Goal: Information Seeking & Learning: Learn about a topic

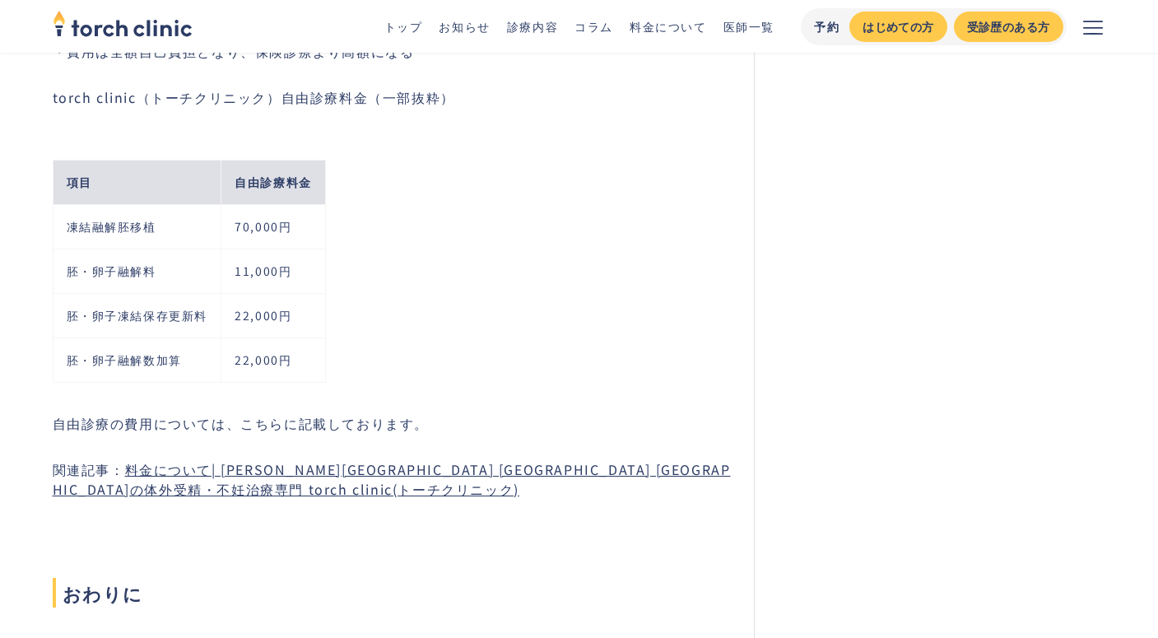
scroll to position [8040, 0]
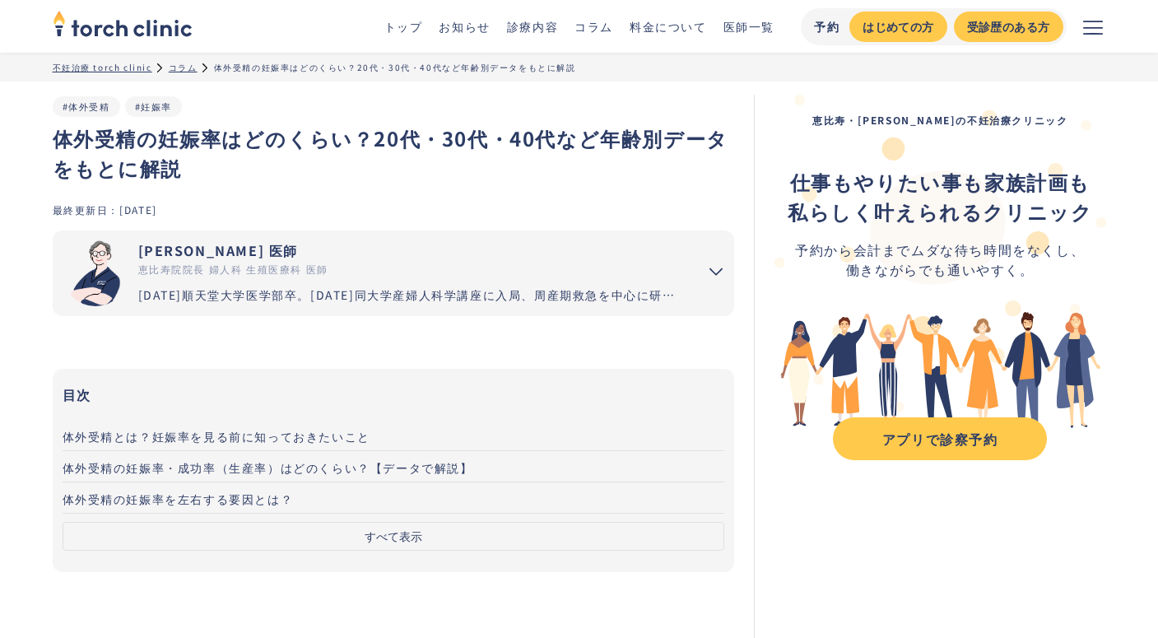
scroll to position [10106, 0]
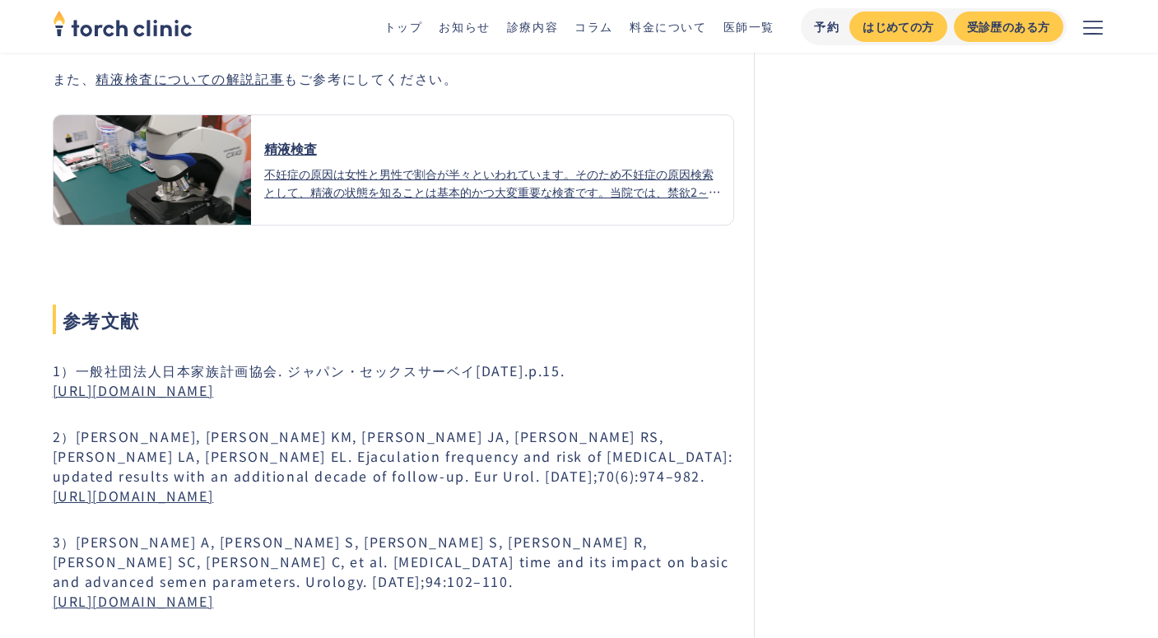
scroll to position [6396, 0]
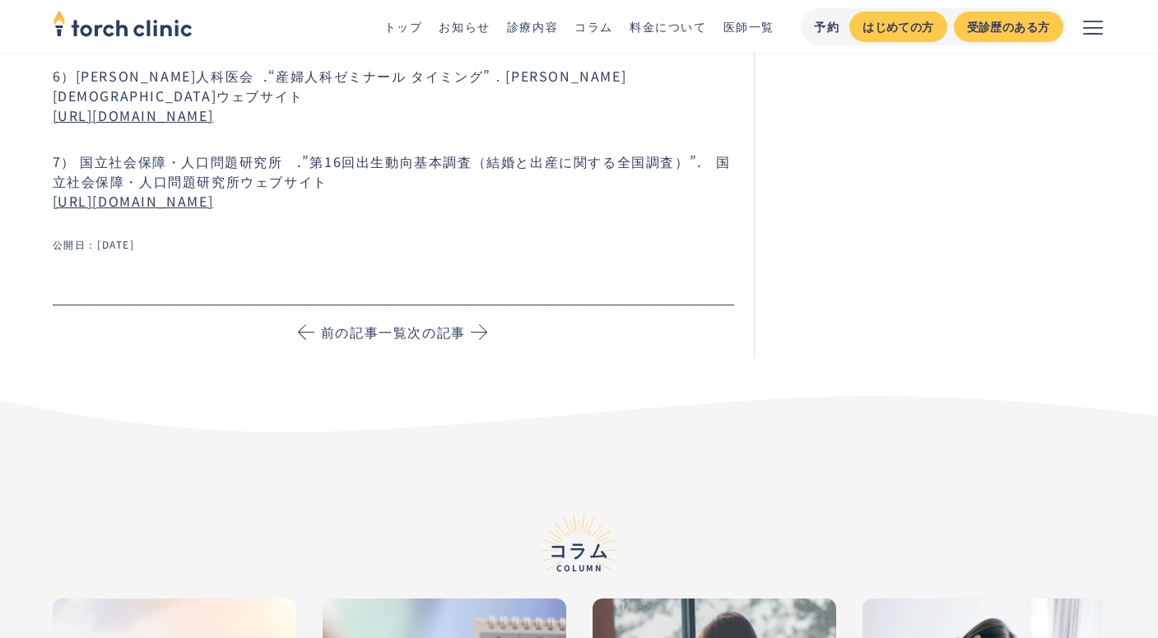
scroll to position [10003, 0]
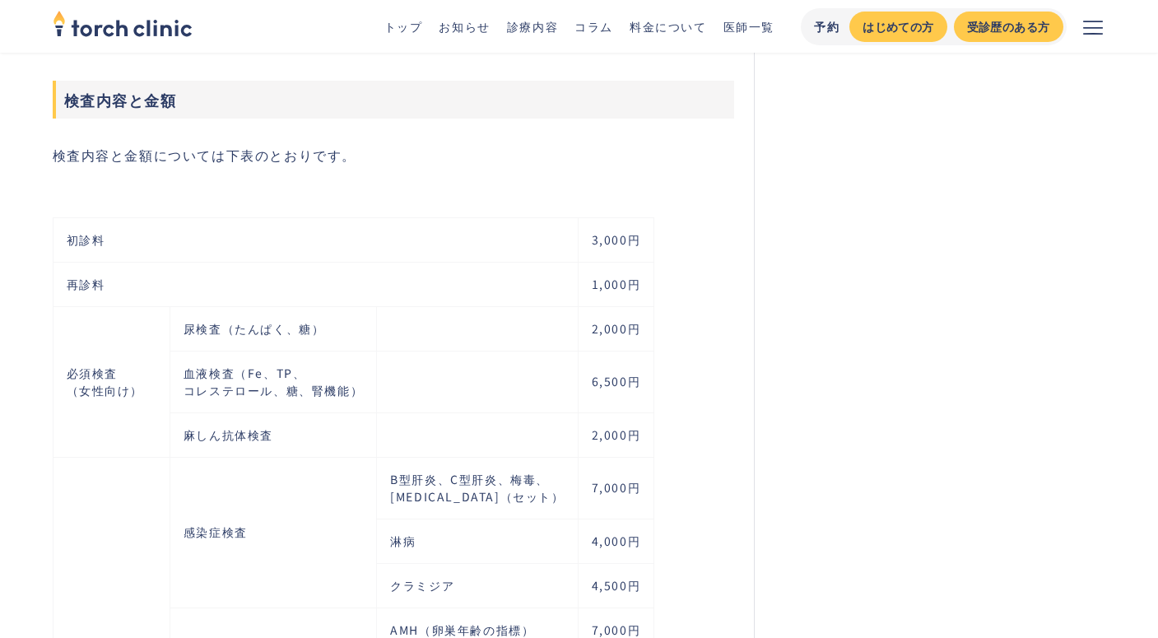
scroll to position [2434, 0]
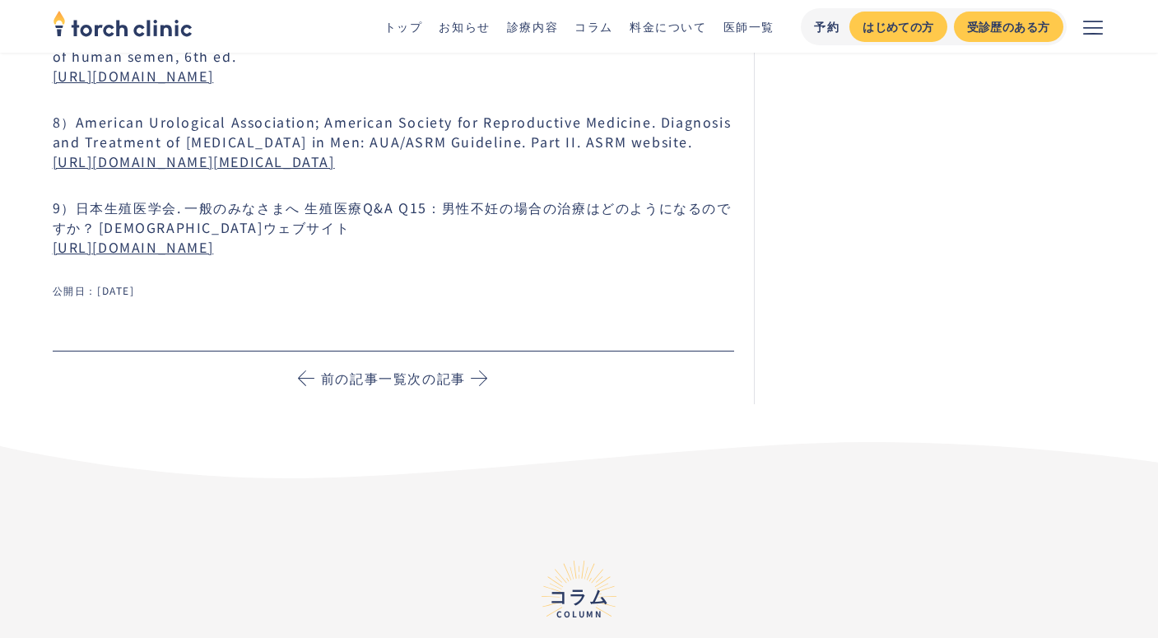
scroll to position [8198, 0]
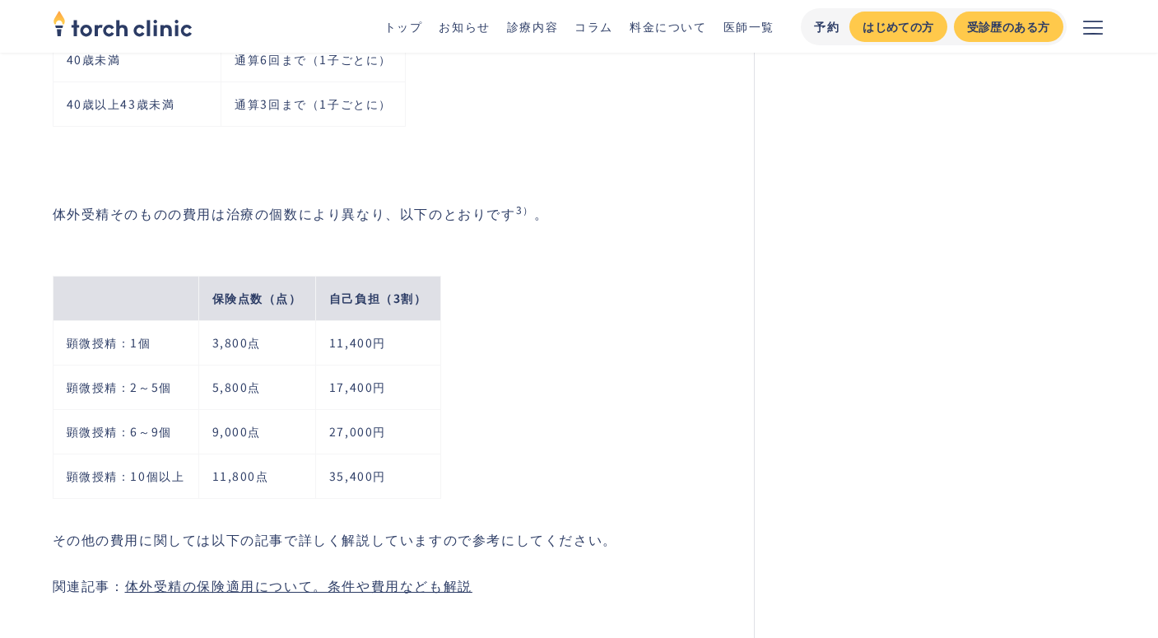
scroll to position [6238, 0]
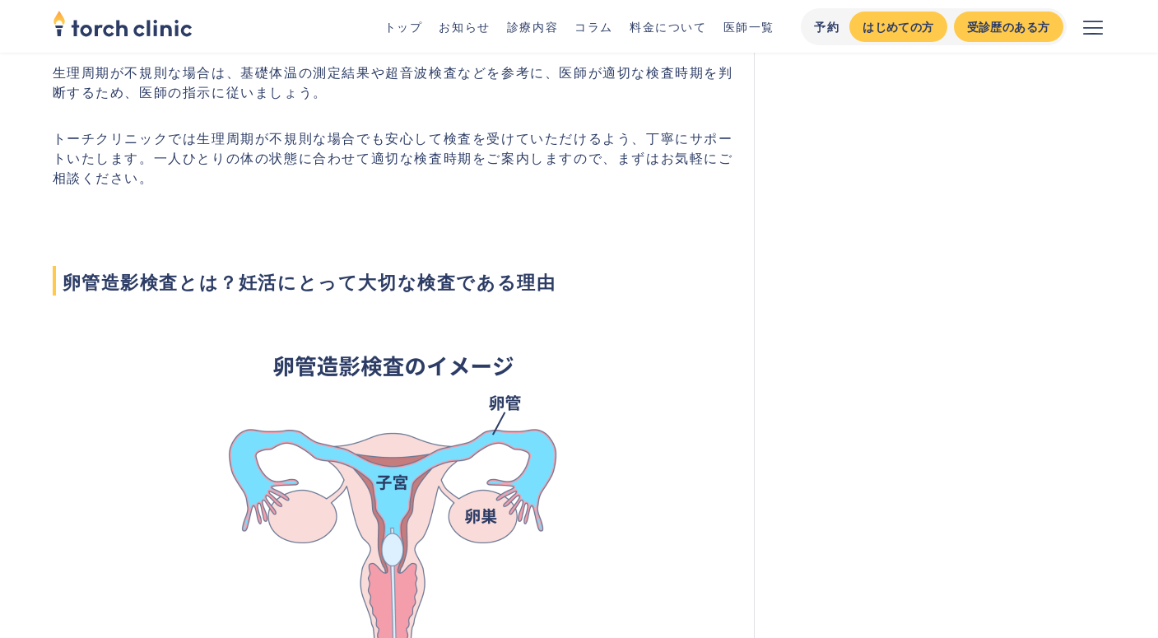
scroll to position [1194, 0]
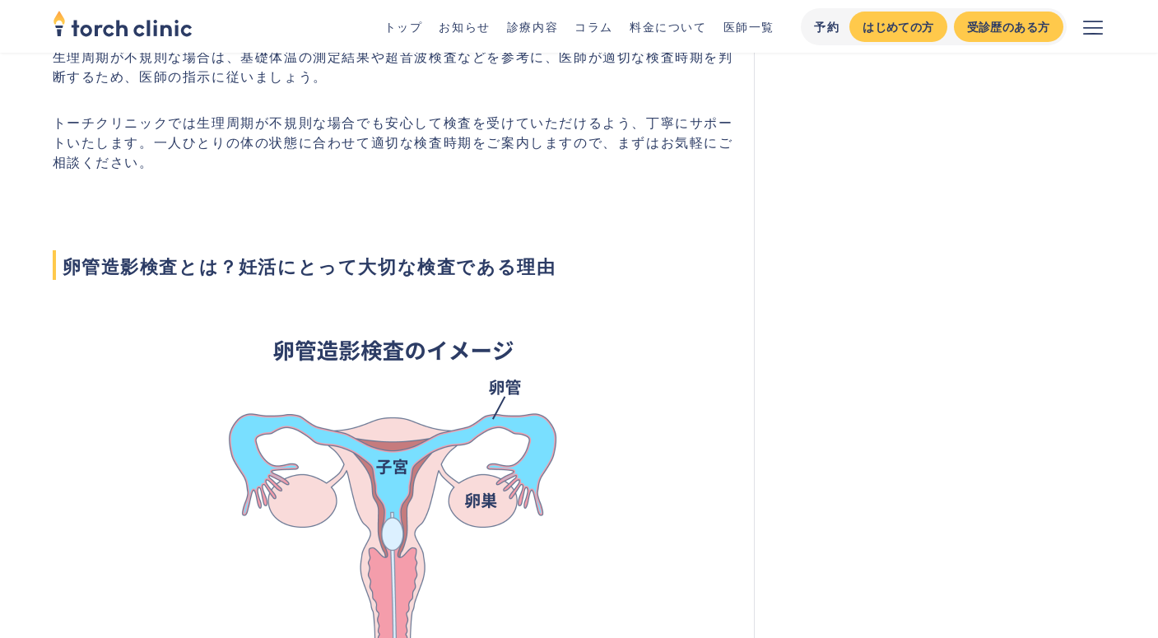
click at [447, 128] on p "トーチクリニックでは生理周期が不規則な場合でも安心して検査を受けていただけるよう、丁寧にサポートいたします。一人ひとりの体の状態に合わせて適切な検査時期をご案…" at bounding box center [394, 141] width 682 height 59
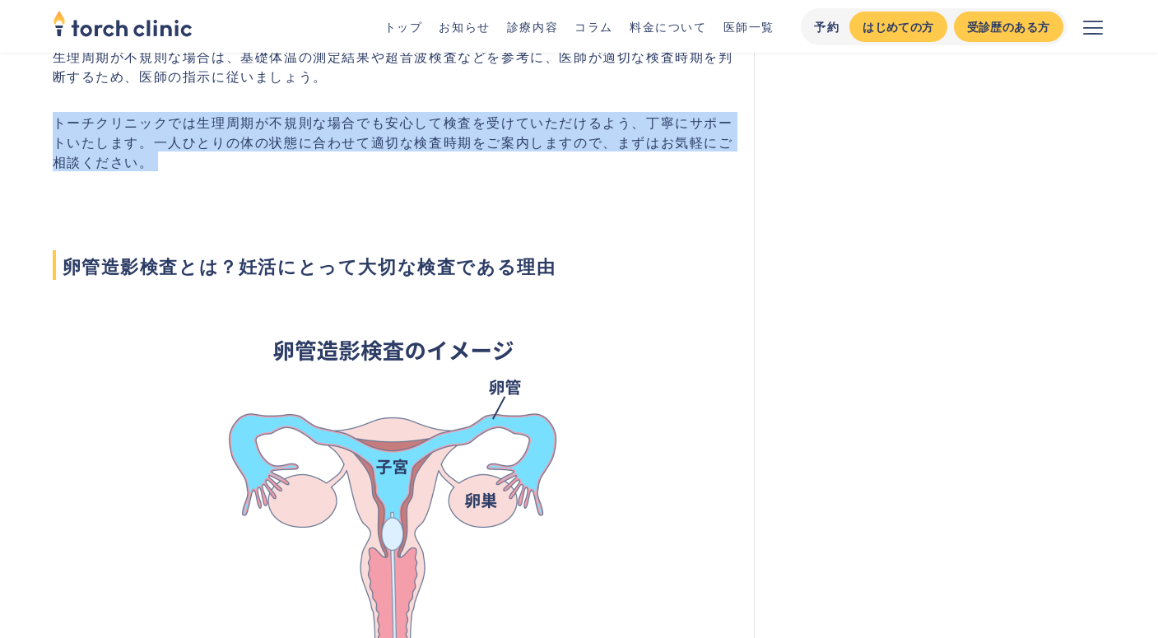
click at [364, 136] on p "トーチクリニックでは生理周期が不規則な場合でも安心して検査を受けていただけるよう、丁寧にサポートいたします。一人ひとりの体の状態に合わせて適切な検査時期をご案…" at bounding box center [394, 141] width 682 height 59
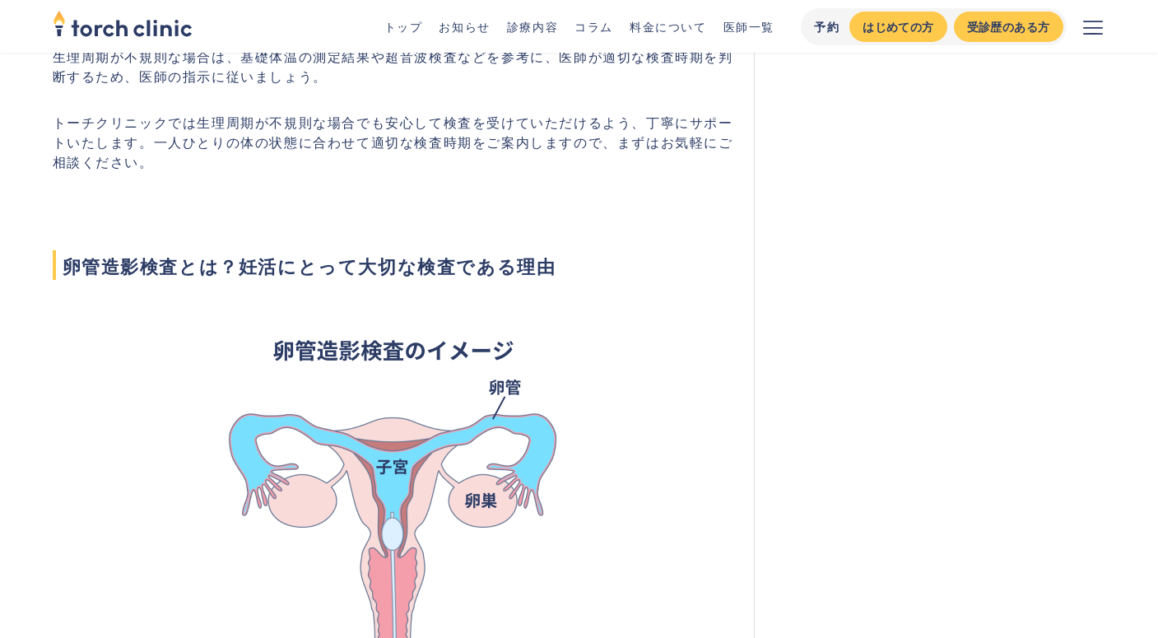
click at [234, 149] on p "トーチクリニックでは生理周期が不規則な場合でも安心して検査を受けていただけるよう、丁寧にサポートいたします。一人ひとりの体の状態に合わせて適切な検査時期をご案…" at bounding box center [394, 141] width 682 height 59
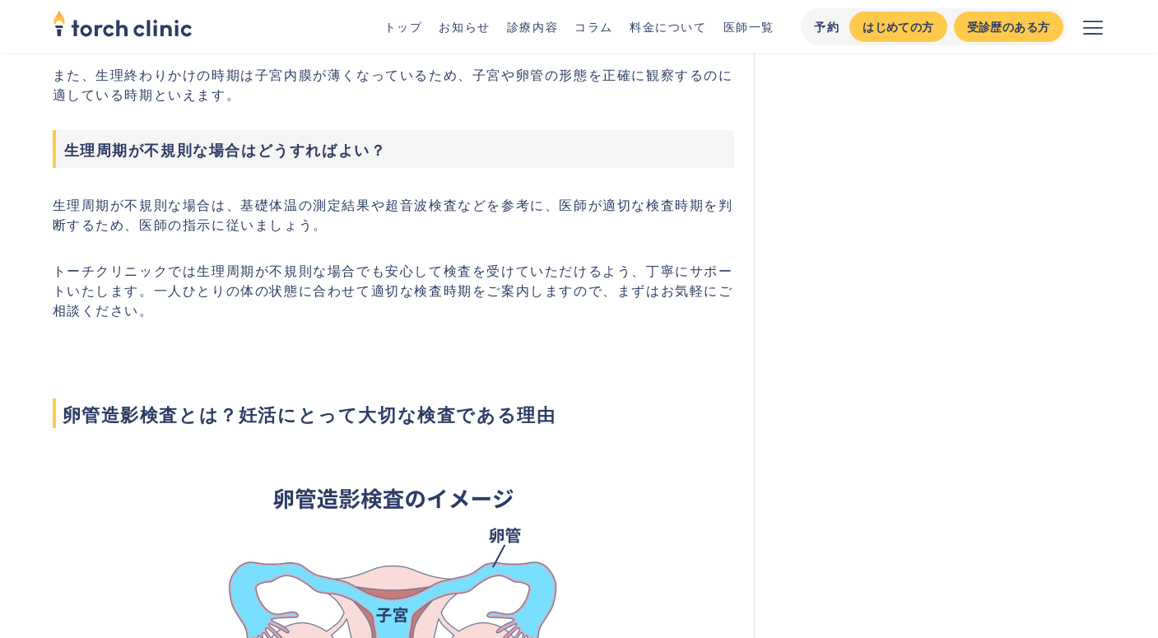
scroll to position [1044, 0]
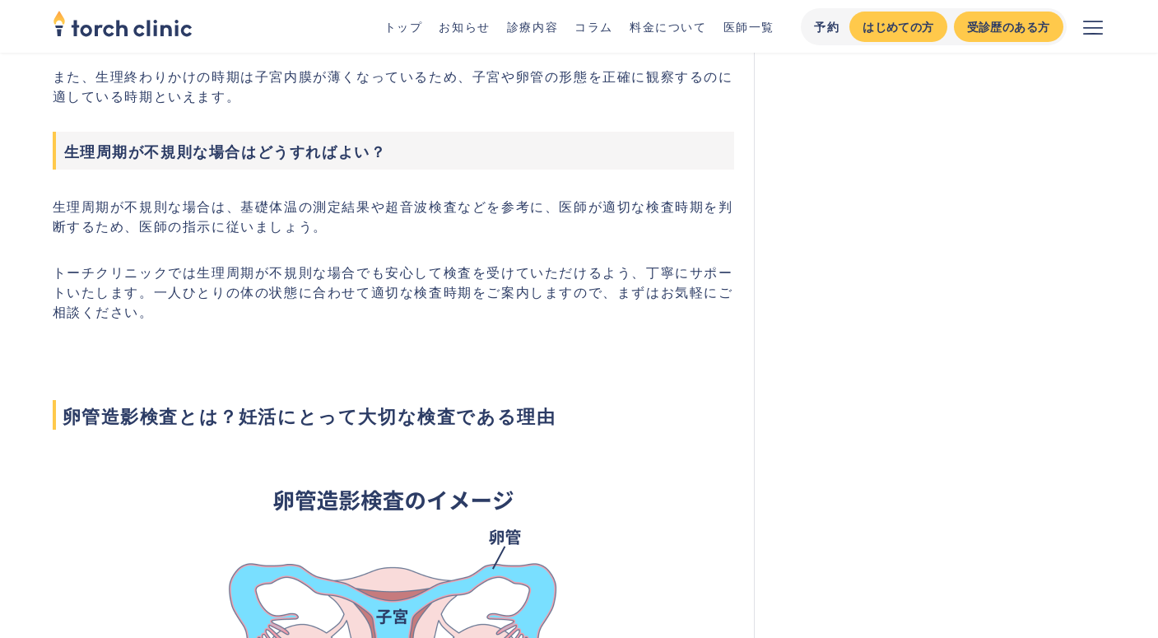
click at [278, 212] on p "生理周期が不規則な場合は、基礎体温の測定結果や超音波検査などを参考に、医師が適切な検査時期を判断するため、医師の指示に従いましょう。" at bounding box center [394, 215] width 682 height 39
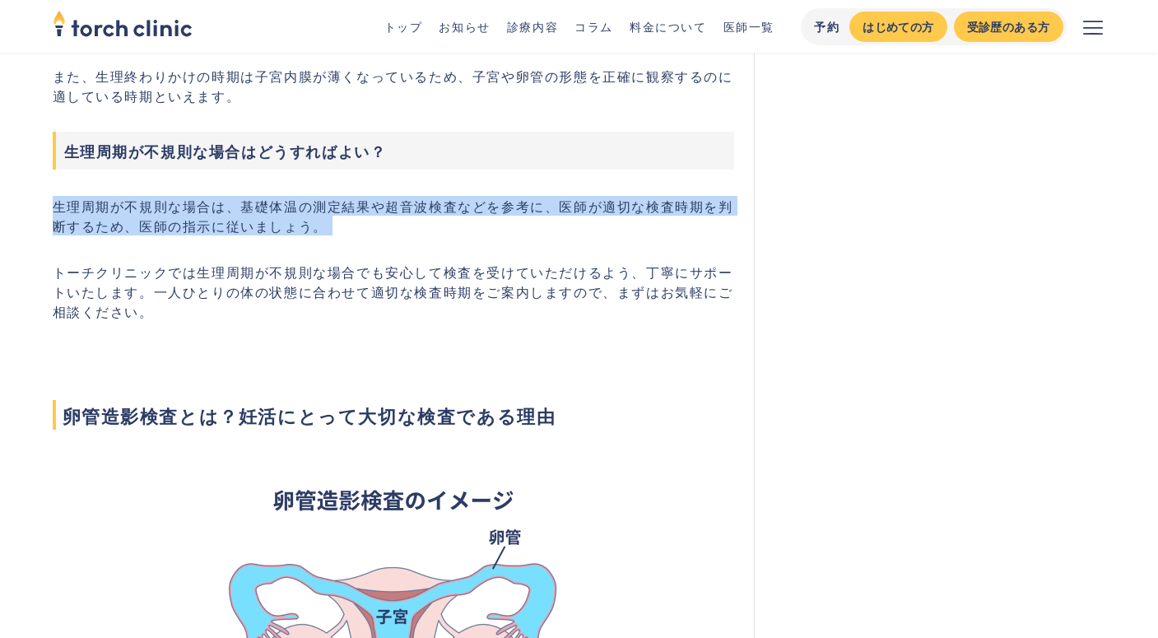
click at [267, 282] on p "トーチクリニックでは生理周期が不規則な場合でも安心して検査を受けていただけるよう、丁寧にサポートいたします。一人ひとりの体の状態に合わせて適切な検査時期をご案…" at bounding box center [394, 291] width 682 height 59
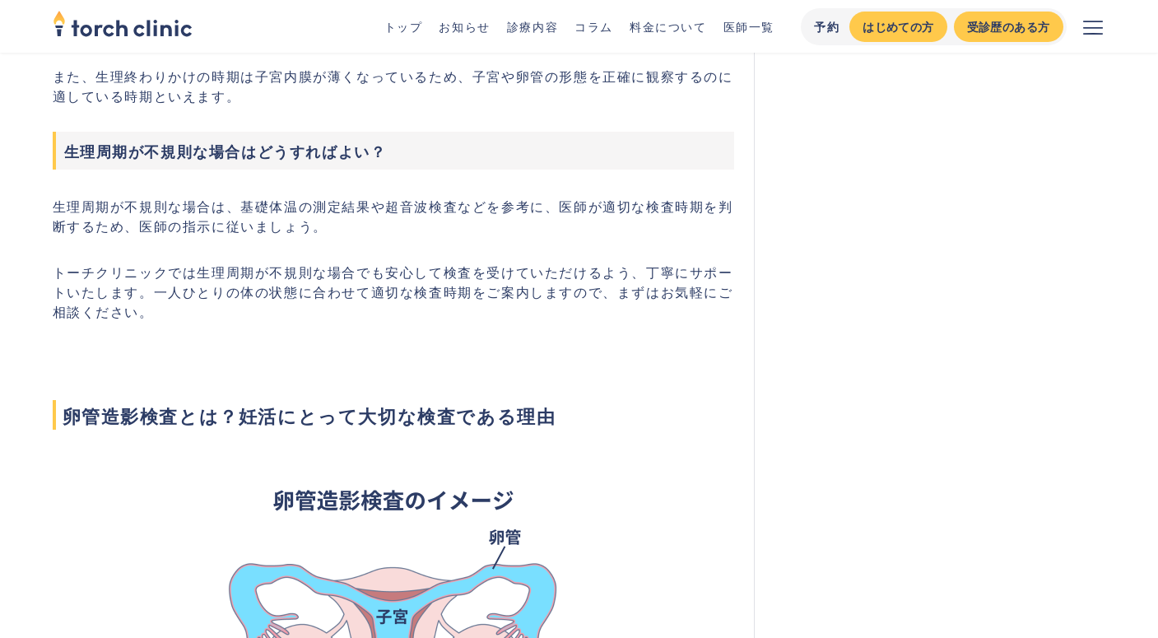
click at [259, 219] on p "生理周期が不規則な場合は、基礎体温の測定結果や超音波検査などを参考に、医師が適切な検査時期を判断するため、医師の指示に従いましょう。" at bounding box center [394, 215] width 682 height 39
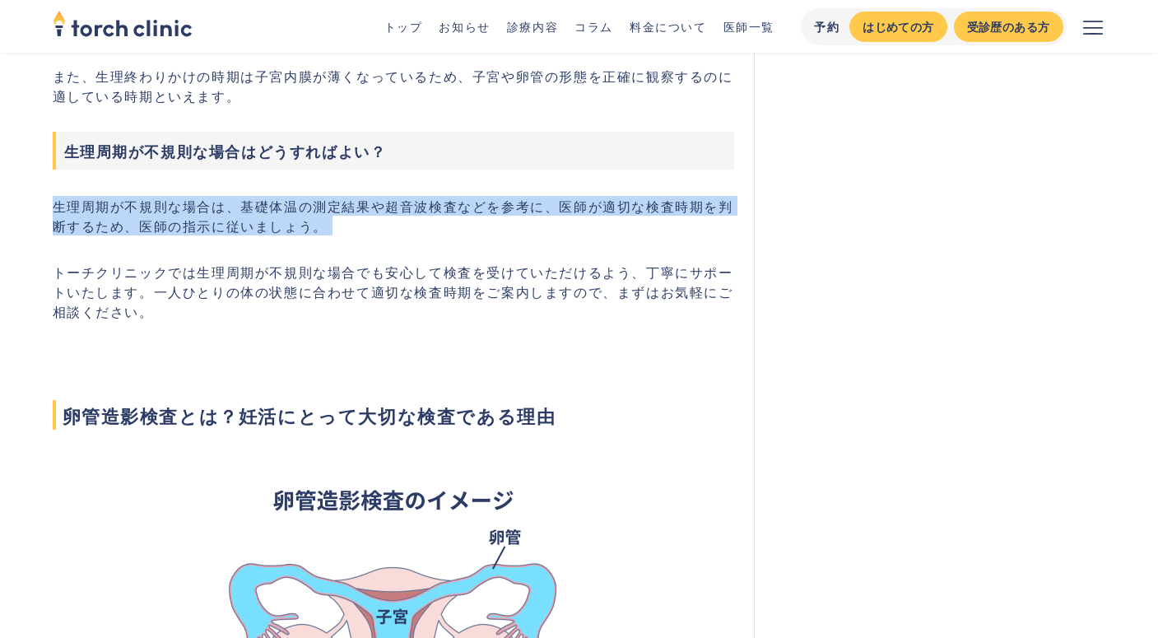
click at [245, 289] on p "トーチクリニックでは生理周期が不規則な場合でも安心して検査を受けていただけるよう、丁寧にサポートいたします。一人ひとりの体の状態に合わせて適切な検査時期をご案…" at bounding box center [394, 291] width 682 height 59
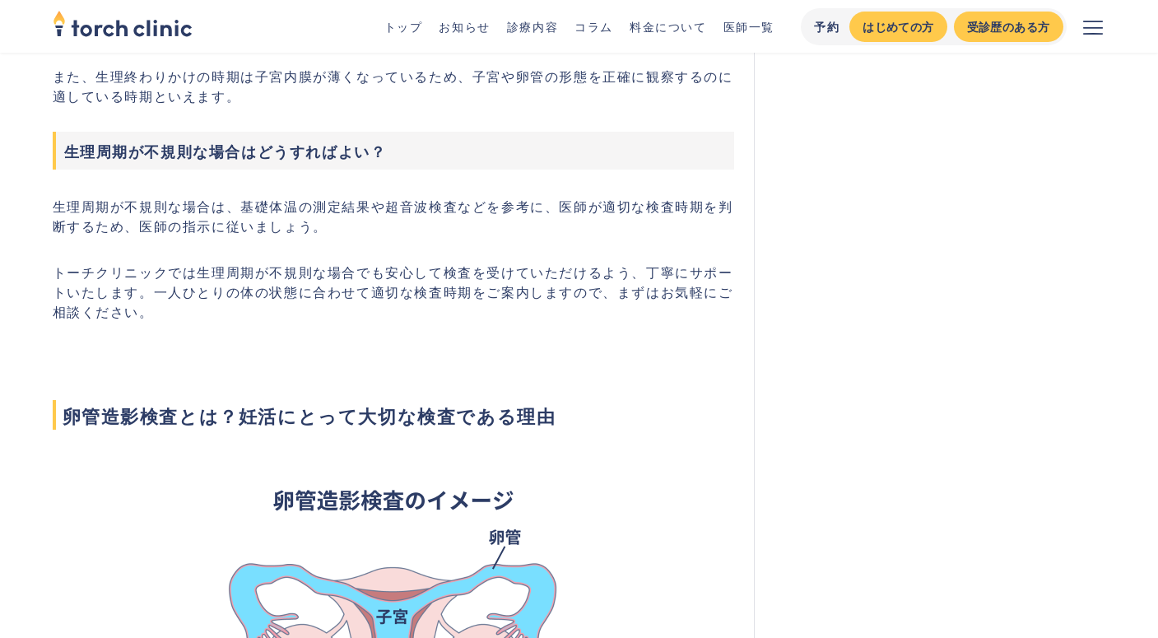
click at [219, 286] on p "トーチクリニックでは生理周期が不規則な場合でも安心して検査を受けていただけるよう、丁寧にサポートいたします。一人ひとりの体の状態に合わせて適切な検査時期をご案…" at bounding box center [394, 291] width 682 height 59
click at [188, 297] on p "トーチクリニックでは生理周期が不規則な場合でも安心して検査を受けていただけるよう、丁寧にサポートいたします。一人ひとりの体の状態に合わせて適切な検査時期をご案…" at bounding box center [394, 291] width 682 height 59
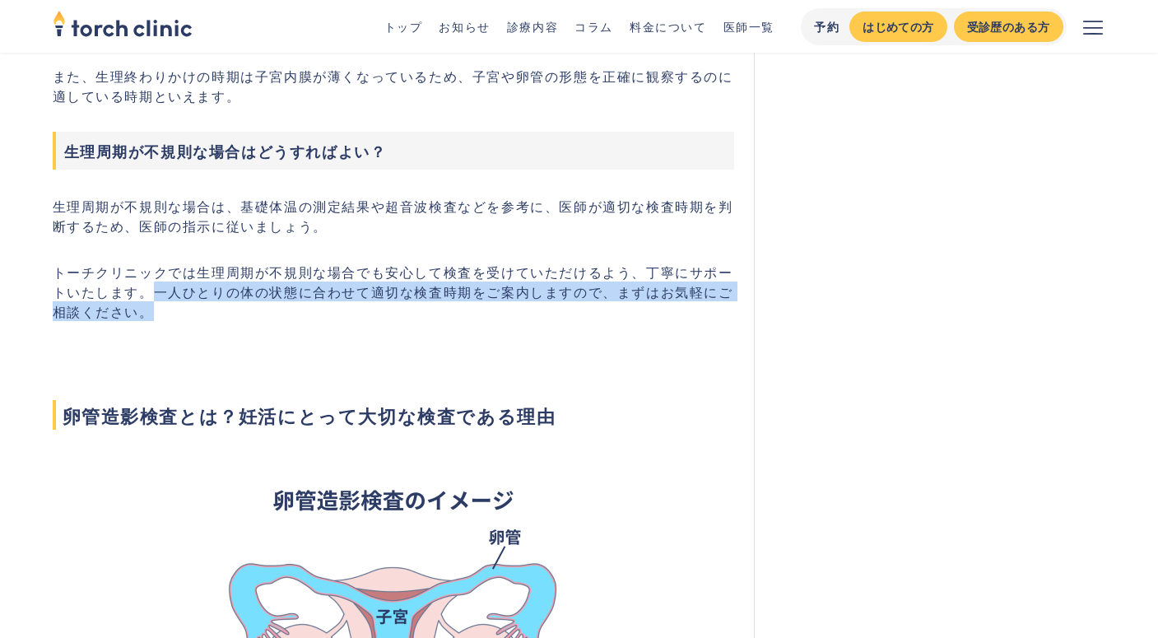
drag, startPoint x: 153, startPoint y: 291, endPoint x: 239, endPoint y: 300, distance: 86.0
click at [239, 300] on p "トーチクリニックでは生理周期が不規則な場合でも安心して検査を受けていただけるよう、丁寧にサポートいたします。一人ひとりの体の状態に合わせて適切な検査時期をご案…" at bounding box center [394, 291] width 682 height 59
click at [354, 290] on p "トーチクリニックでは生理周期が不規則な場合でも安心して検査を受けていただけるよう、丁寧にサポートいたします。一人ひとりの体の状態に合わせて適切な検査時期をご案…" at bounding box center [394, 291] width 682 height 59
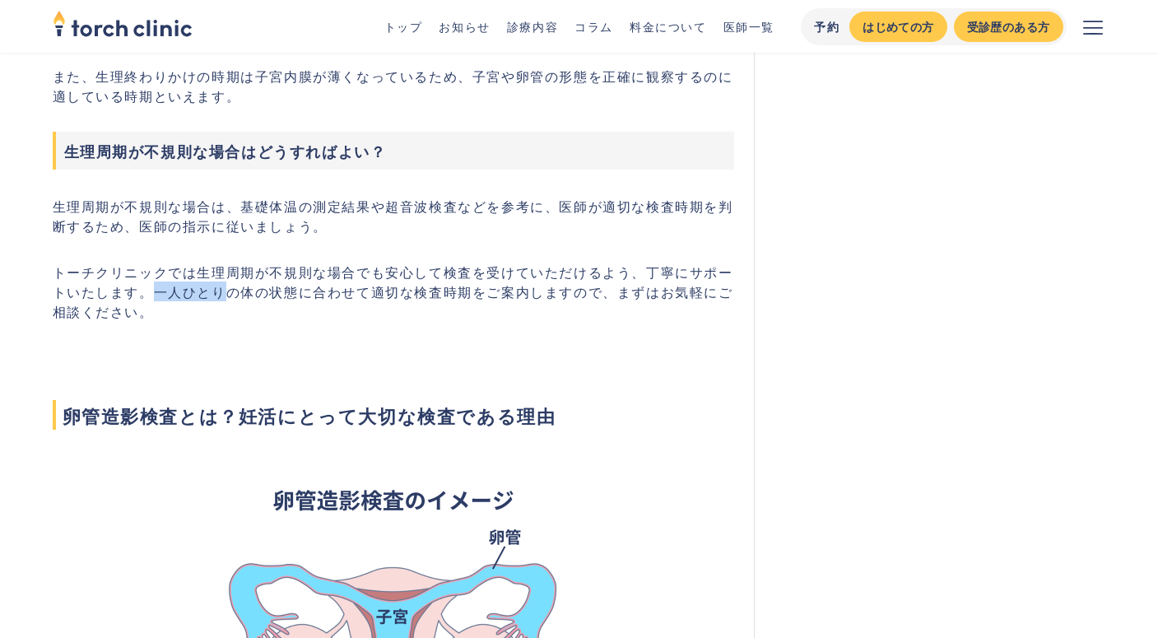
drag, startPoint x: 152, startPoint y: 294, endPoint x: 223, endPoint y: 295, distance: 70.8
click at [223, 295] on p "トーチクリニックでは生理周期が不規則な場合でも安心して検査を受けていただけるよう、丁寧にサポートいたします。一人ひとりの体の状態に合わせて適切な検査時期をご案…" at bounding box center [394, 291] width 682 height 59
copy p "一人ひとり"
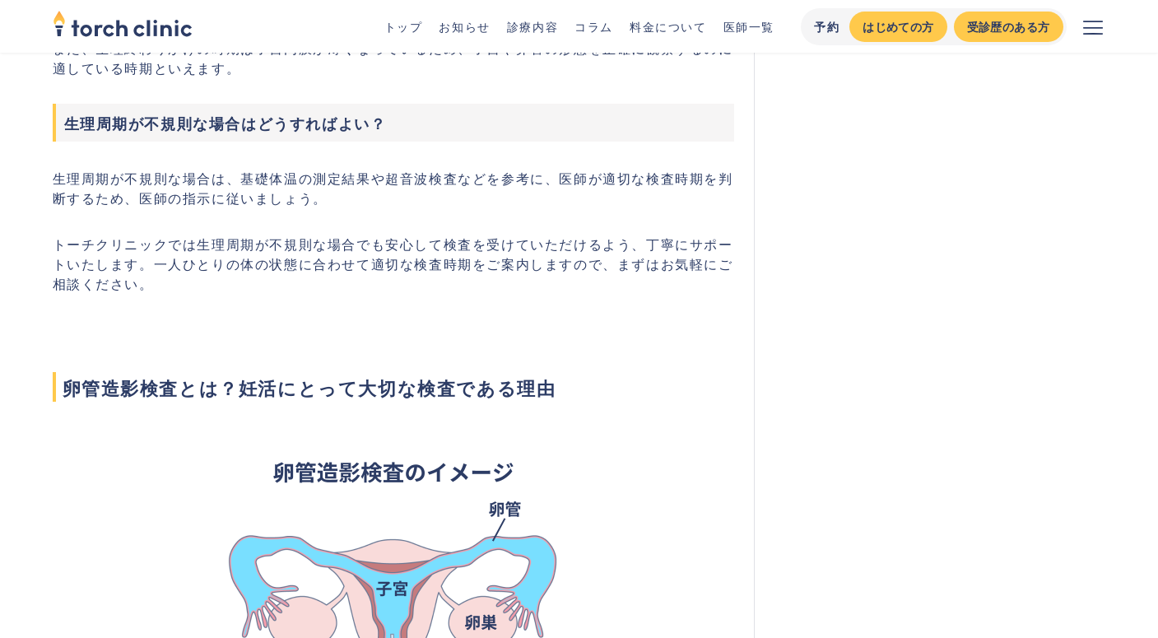
scroll to position [1079, 0]
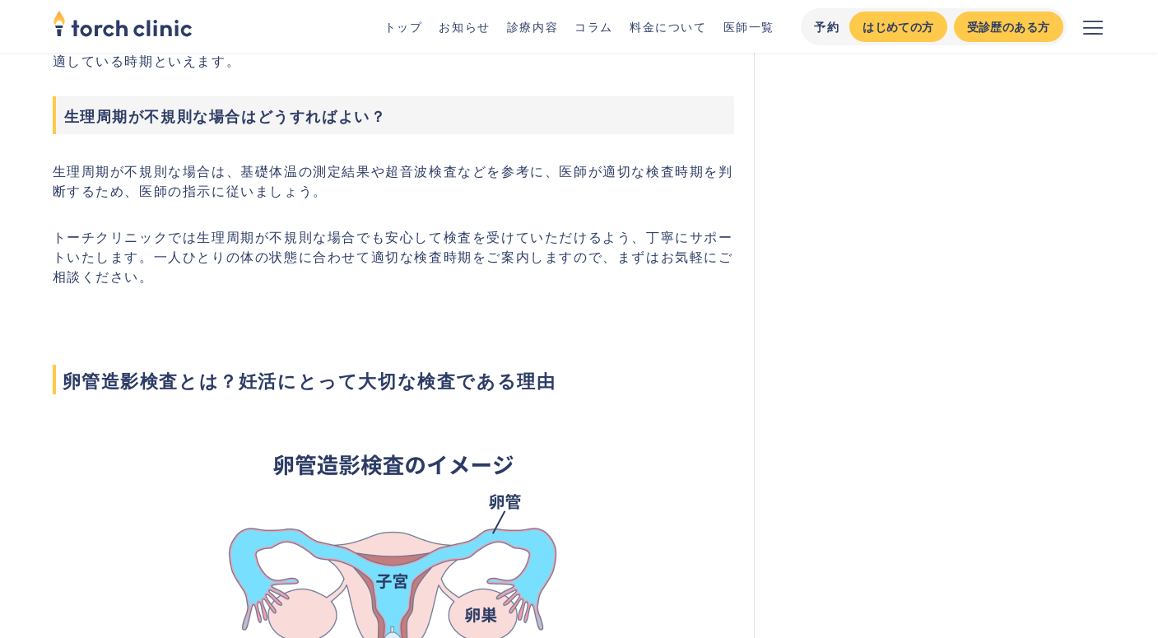
click at [336, 322] on h2 "卵管造影検査とは？妊活にとって大切な検査である理由" at bounding box center [394, 352] width 682 height 86
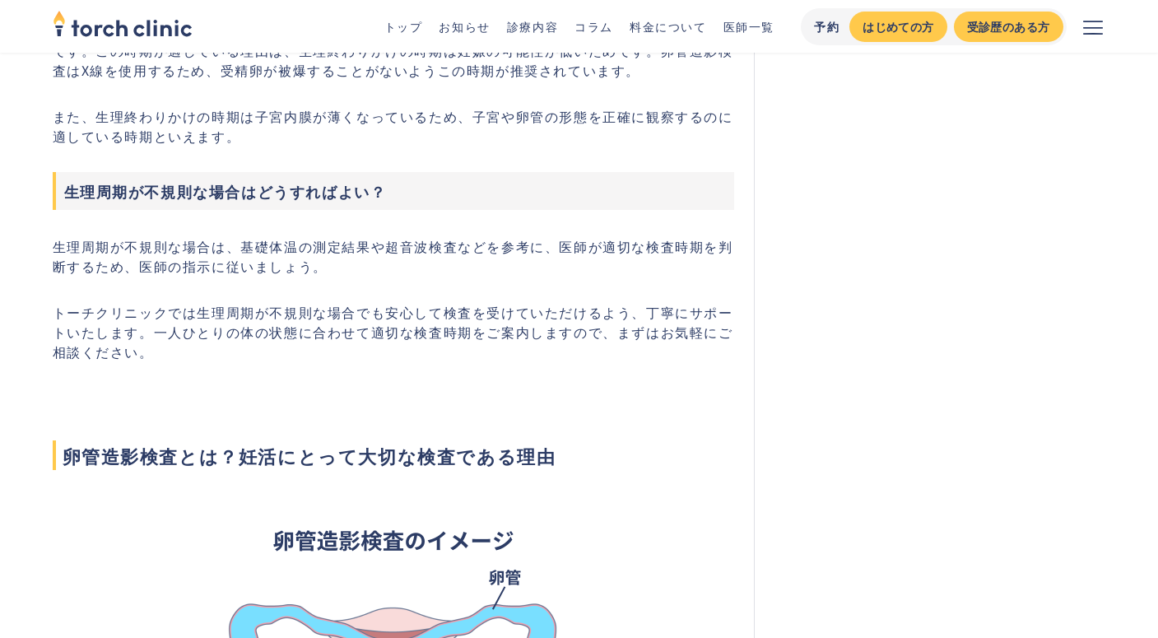
scroll to position [1003, 0]
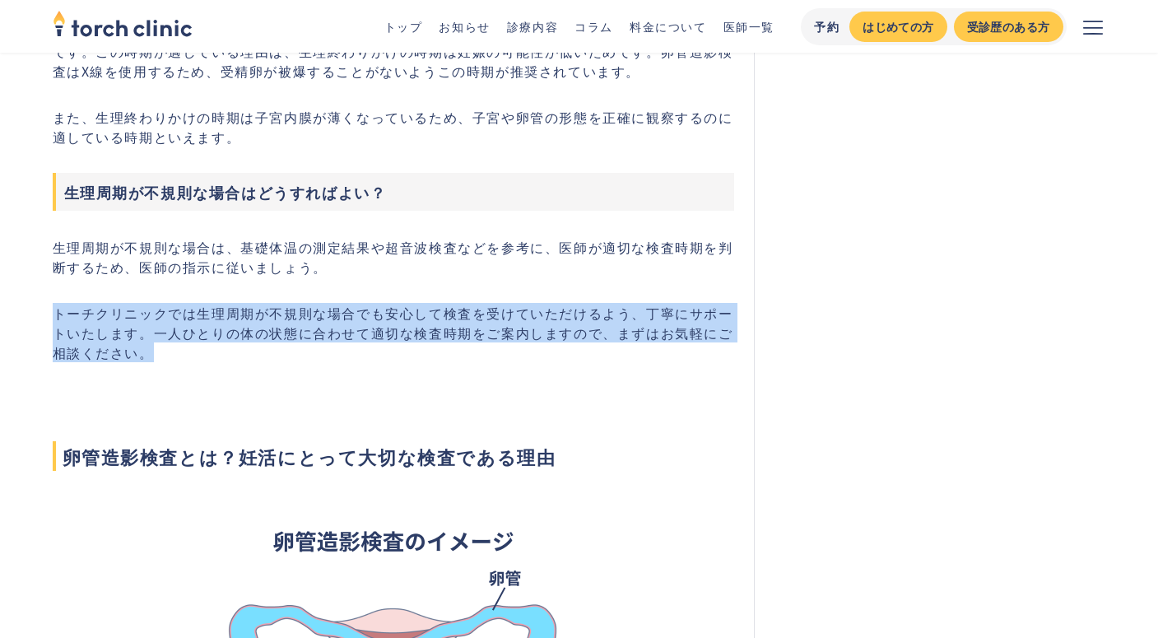
drag, startPoint x: 56, startPoint y: 315, endPoint x: 158, endPoint y: 349, distance: 107.5
click at [158, 349] on p "トーチクリニックでは生理周期が不規則な場合でも安心して検査を受けていただけるよう、丁寧にサポートいたします。一人ひとりの体の状態に合わせて適切な検査時期をご案…" at bounding box center [394, 332] width 682 height 59
copy p "トーチクリニックでは生理周期が不規則な場合でも安心して検査を受けていただけるよう、丁寧にサポートいたします。一人ひとりの体の状態に合わせて適切な検査時期をご案…"
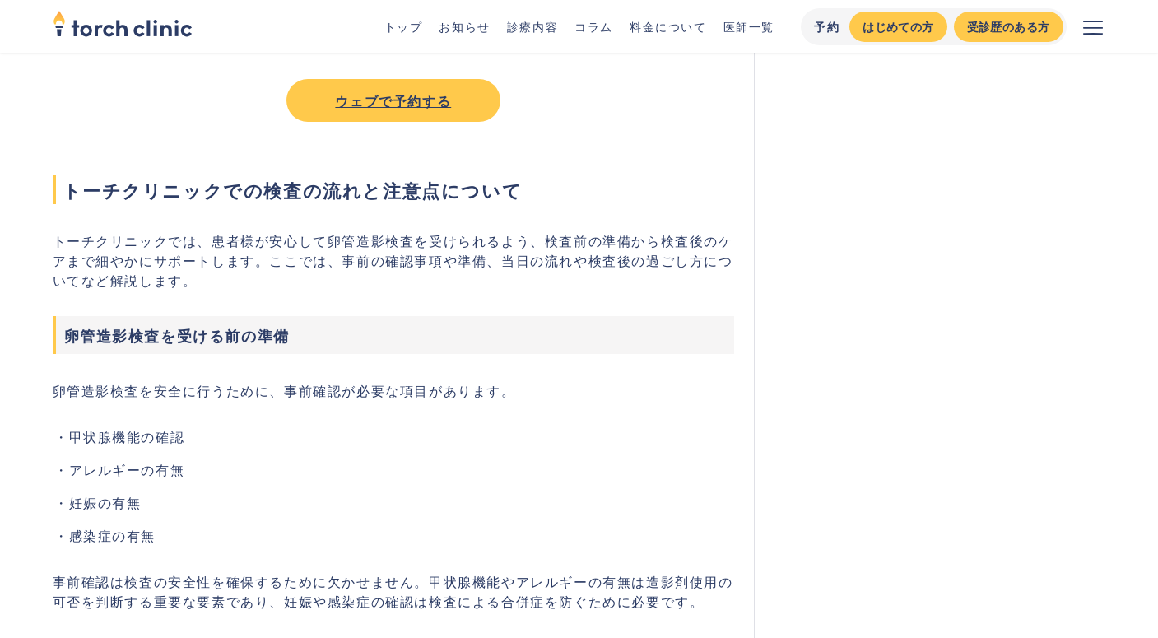
scroll to position [3679, 0]
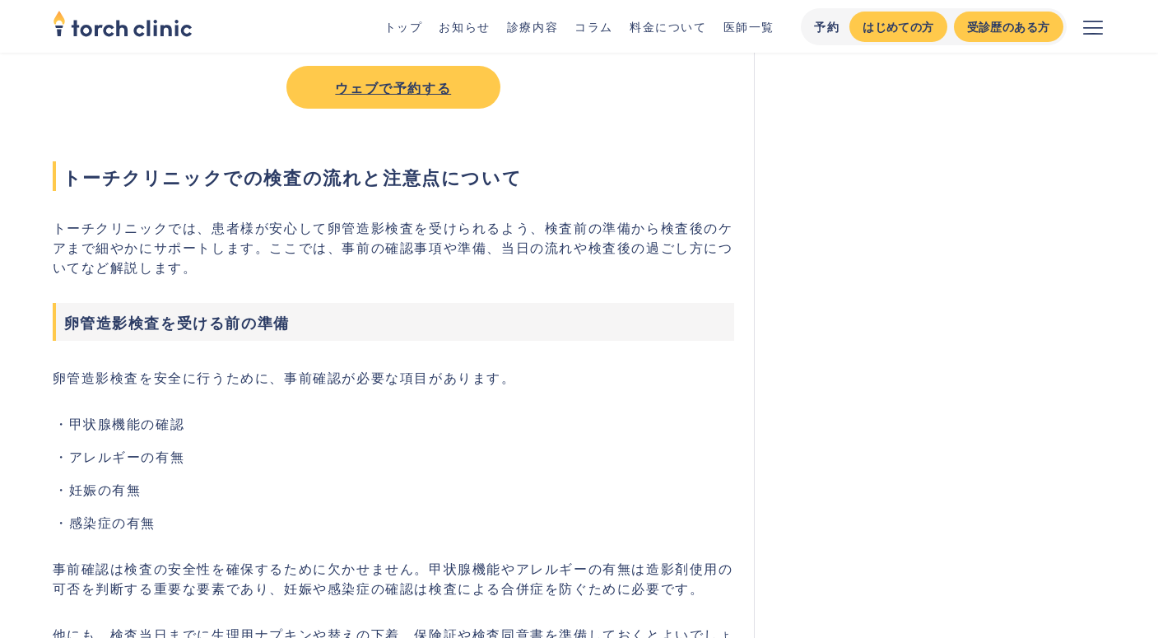
click at [519, 248] on p "トーチクリニックでは、患者様が安心して卵管造影検査を受けられるよう、検査前の準備から検査後のケアまで細やかにサポートします。ここでは、事前の確認事項や準備、当…" at bounding box center [394, 246] width 682 height 59
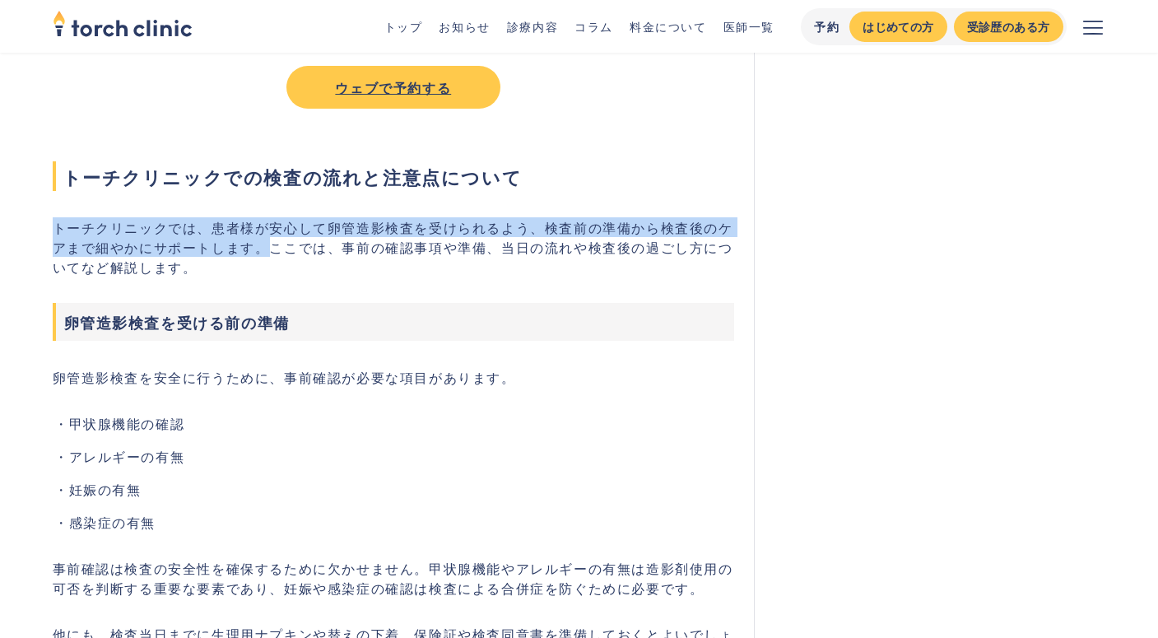
drag, startPoint x: 266, startPoint y: 230, endPoint x: 55, endPoint y: 202, distance: 212.4
click at [55, 217] on p "トーチクリニックでは、患者様が安心して卵管造影検査を受けられるよう、検査前の準備から検査後のケアまで細やかにサポートします。ここでは、事前の確認事項や準備、当…" at bounding box center [394, 246] width 682 height 59
copy p "トーチクリニックでは、患者様が安心して卵管造影検査を受けられるよう、検査前の準備から検査後のケアまで細やかにサポートします。"
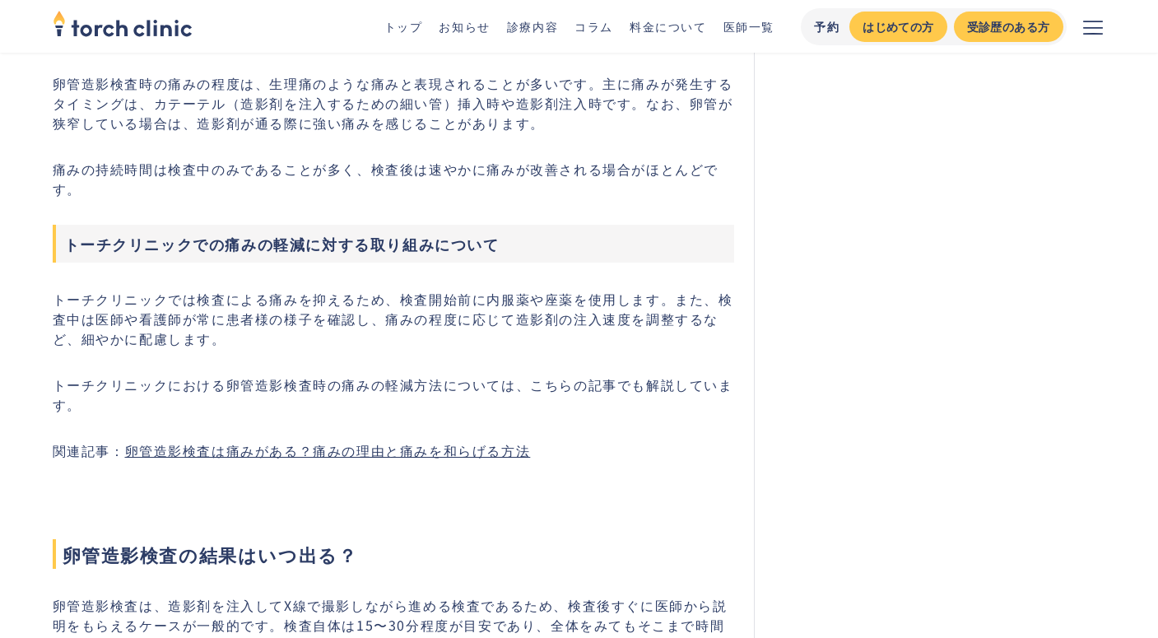
scroll to position [5429, 0]
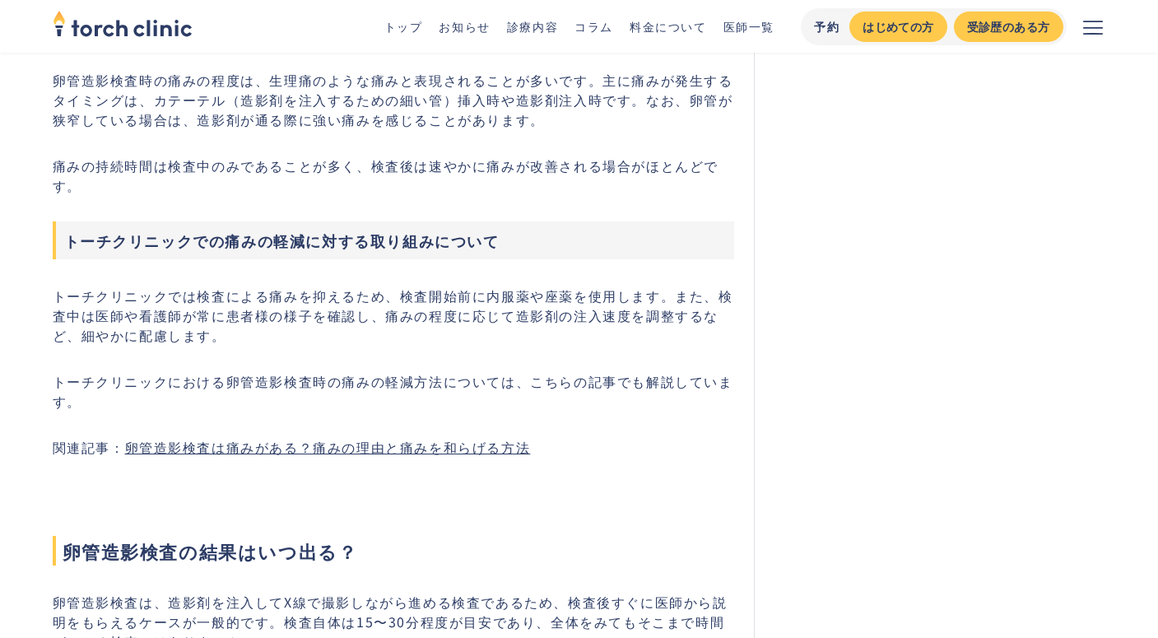
click at [387, 296] on p "トーチクリニックでは検査による痛みを抑えるため、検査開始前に内服薬や座薬を使用します。また、検査中は医師や看護師が常に患者様の様子を確認し、痛みの程度に応じて…" at bounding box center [394, 315] width 682 height 59
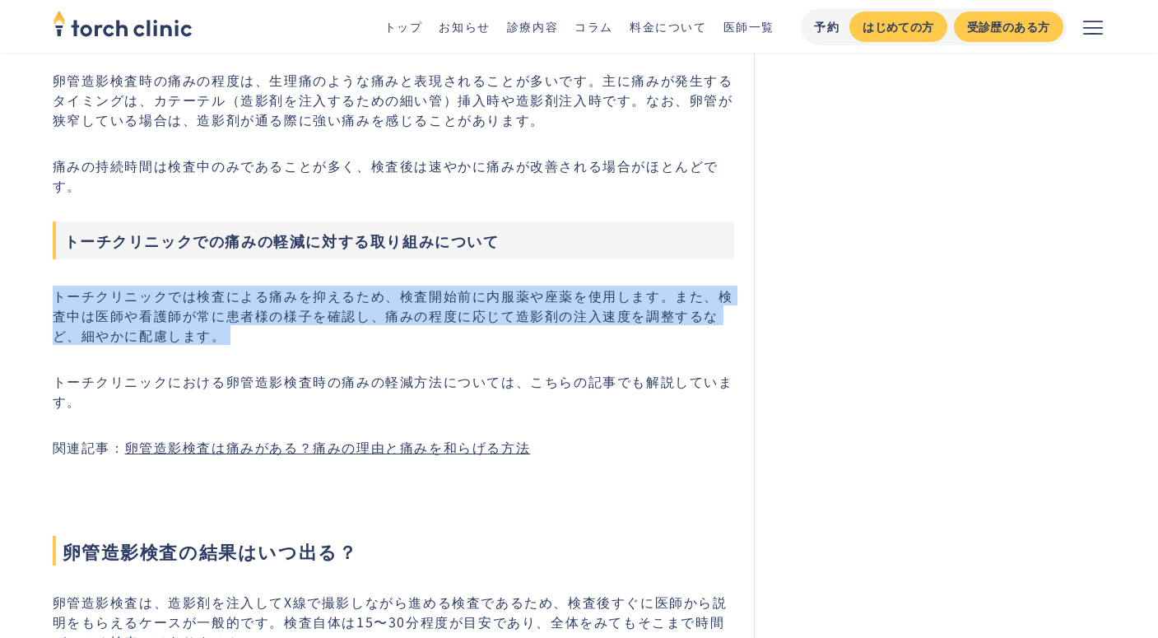
click at [304, 371] on p "トーチクリニックにおける卵管造影検査時の痛みの軽減方法については、こちらの記事でも解説しています。" at bounding box center [394, 390] width 682 height 39
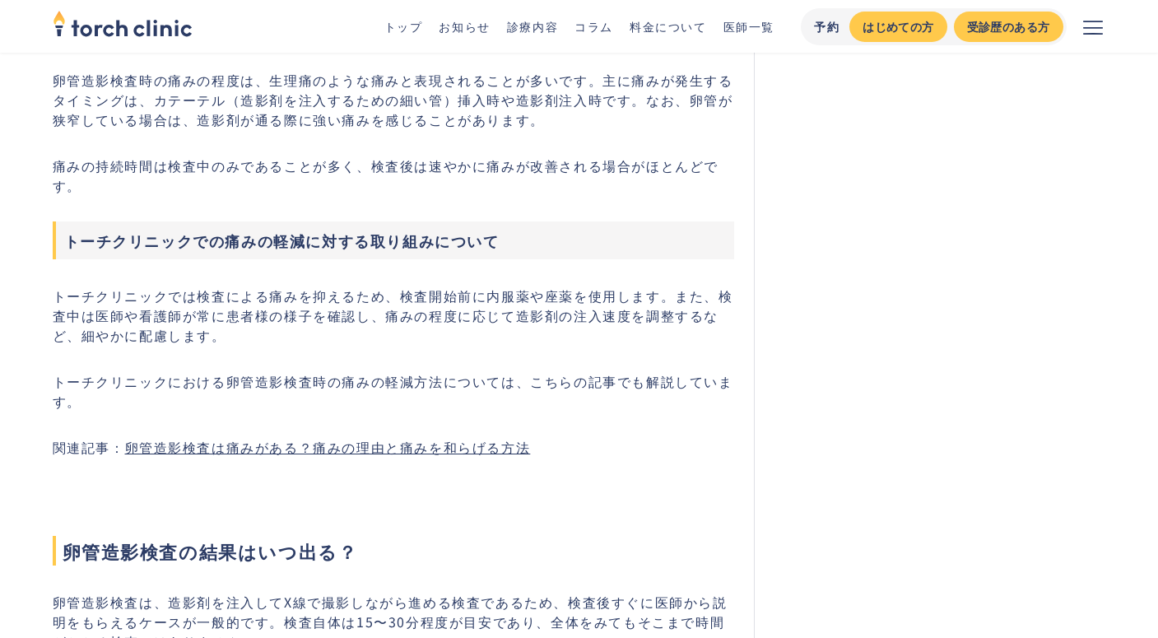
click at [276, 312] on p "トーチクリニックでは検査による痛みを抑えるため、検査開始前に内服薬や座薬を使用します。また、検査中は医師や看護師が常に患者様の様子を確認し、痛みの程度に応じて…" at bounding box center [394, 315] width 682 height 59
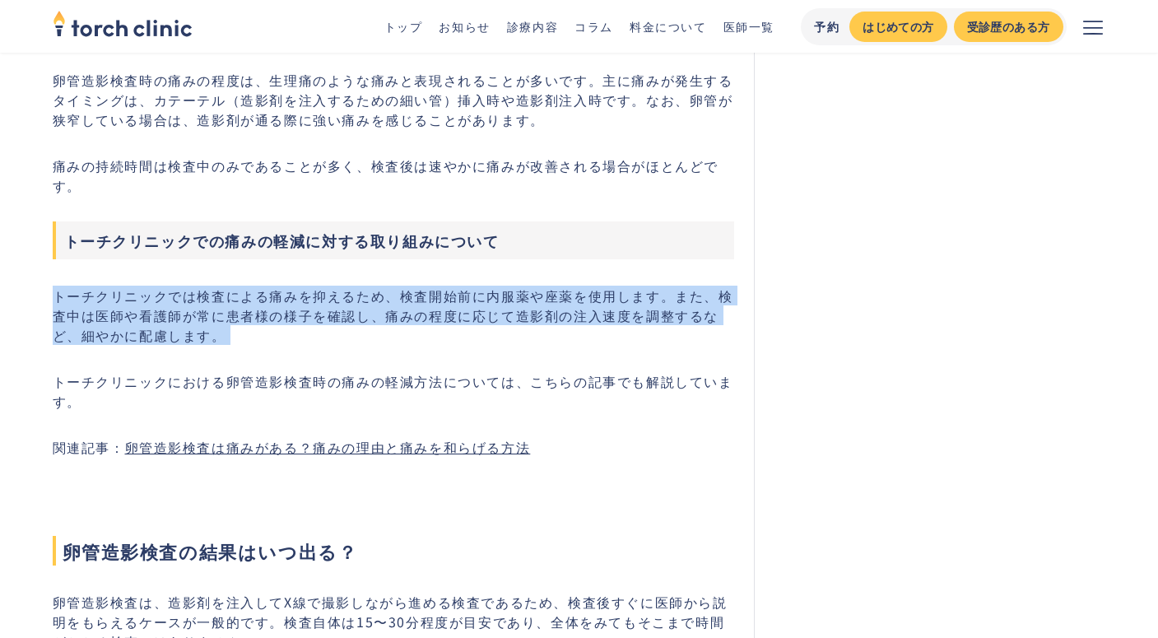
click at [248, 323] on p "トーチクリニックでは検査による痛みを抑えるため、検査開始前に内服薬や座薬を使用します。また、検査中は医師や看護師が常に患者様の様子を確認し、痛みの程度に応じて…" at bounding box center [394, 315] width 682 height 59
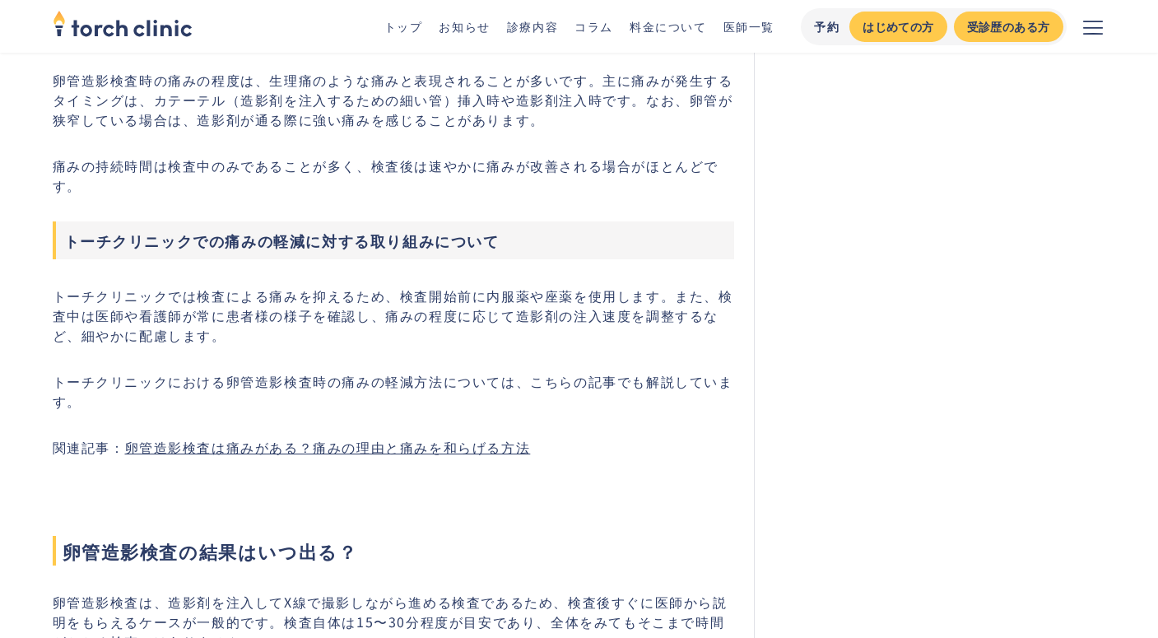
click at [231, 297] on p "トーチクリニックでは検査による痛みを抑えるため、検査開始前に内服薬や座薬を使用します。また、検査中は医師や看護師が常に患者様の様子を確認し、痛みの程度に応じて…" at bounding box center [394, 315] width 682 height 59
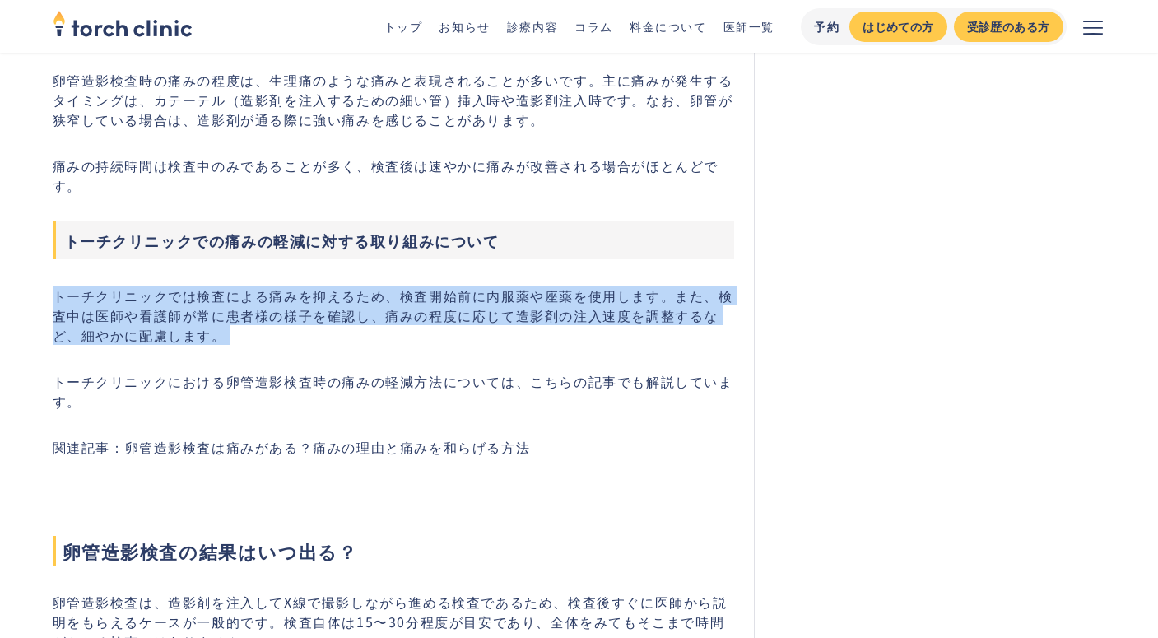
copy p "トーチクリニックでは検査による痛みを抑えるため、検査開始前に内服薬や座薬を使用します。また、検査中は医師や看護師が常に患者様の様子を確認し、痛みの程度に応じて…"
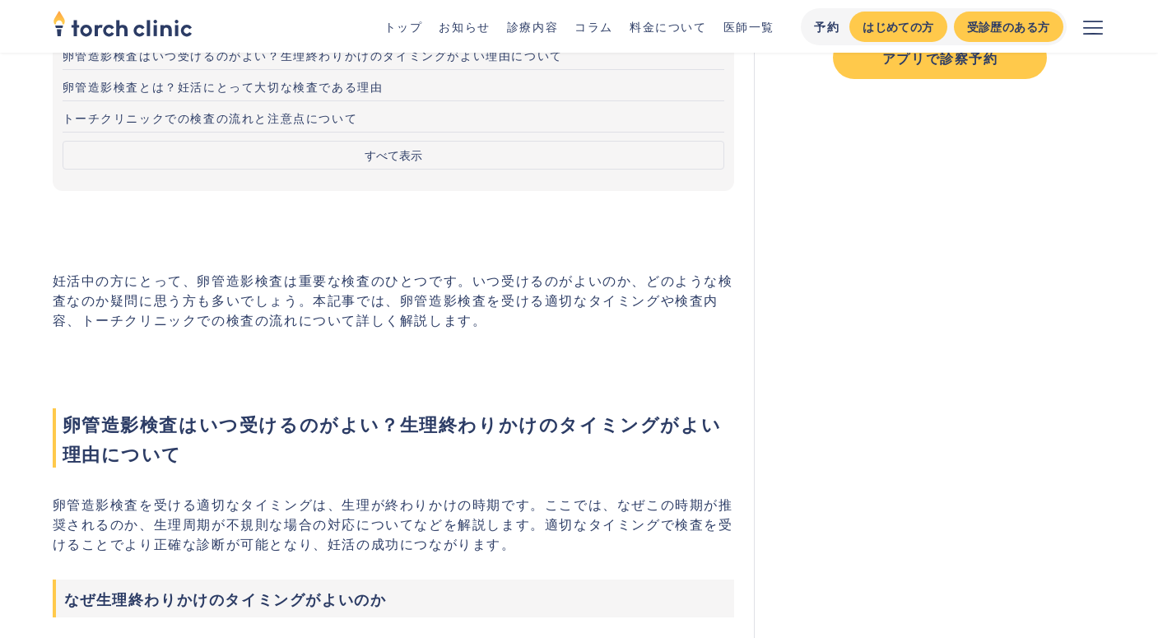
scroll to position [996, 0]
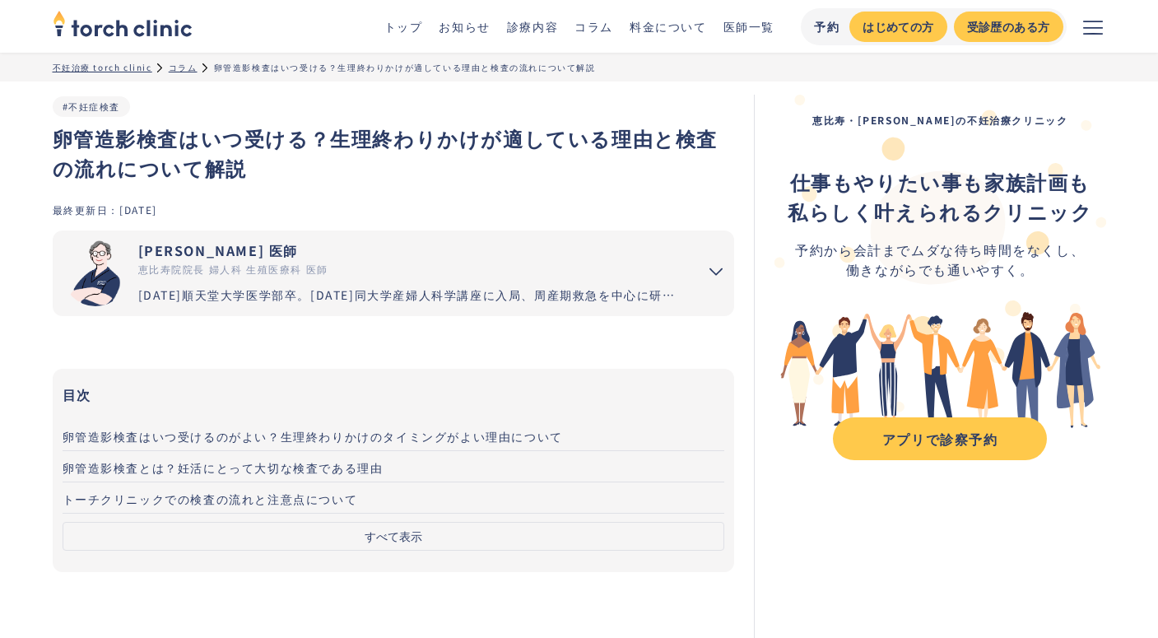
scroll to position [7975, 0]
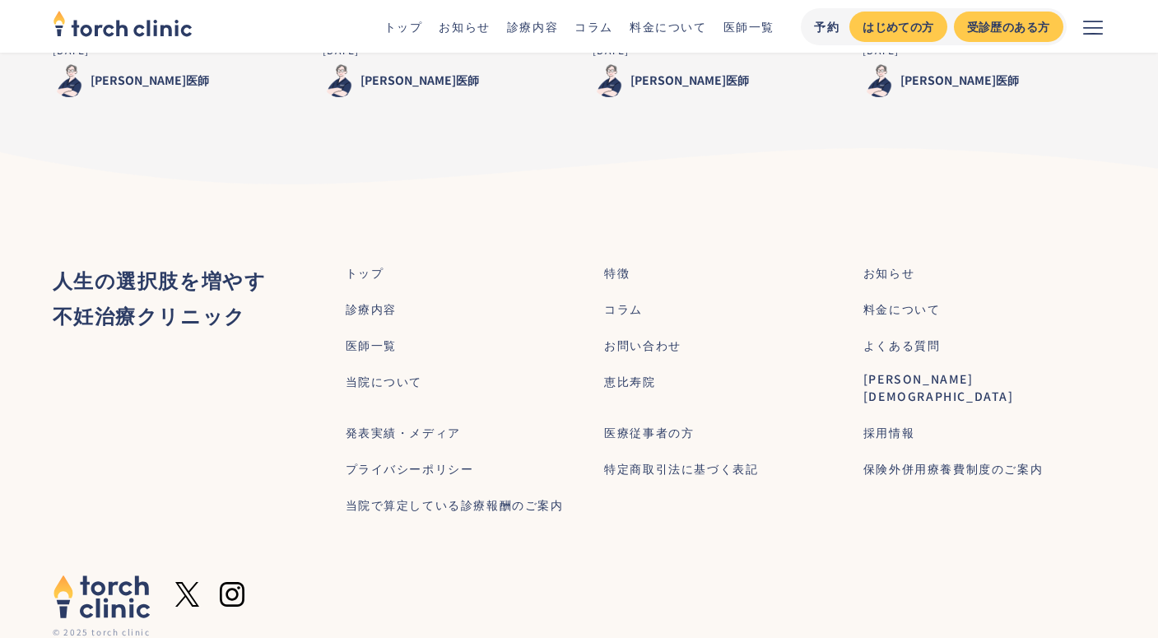
scroll to position [6297, 0]
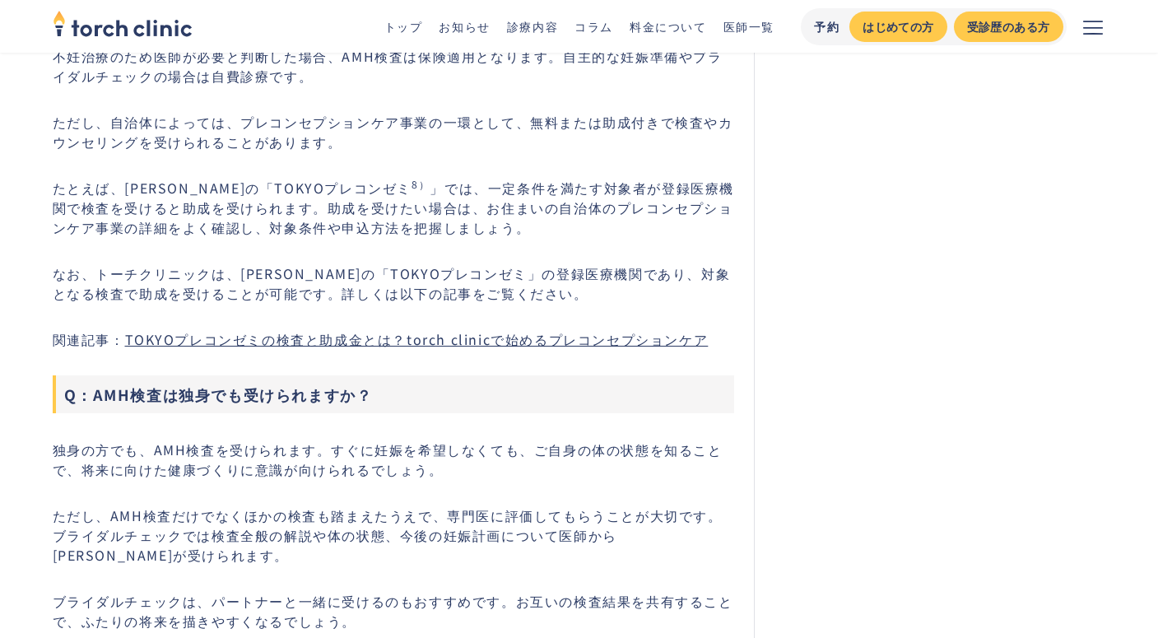
scroll to position [11754, 0]
